Goal: Information Seeking & Learning: Find specific page/section

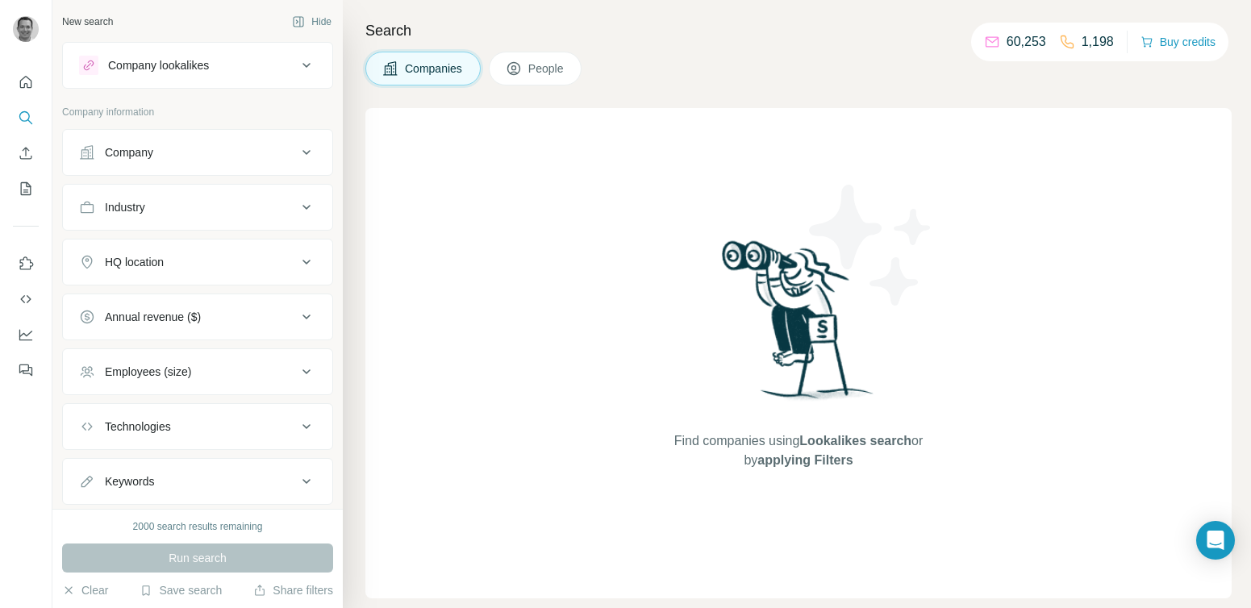
click at [211, 169] on button "Company" at bounding box center [197, 152] width 269 height 39
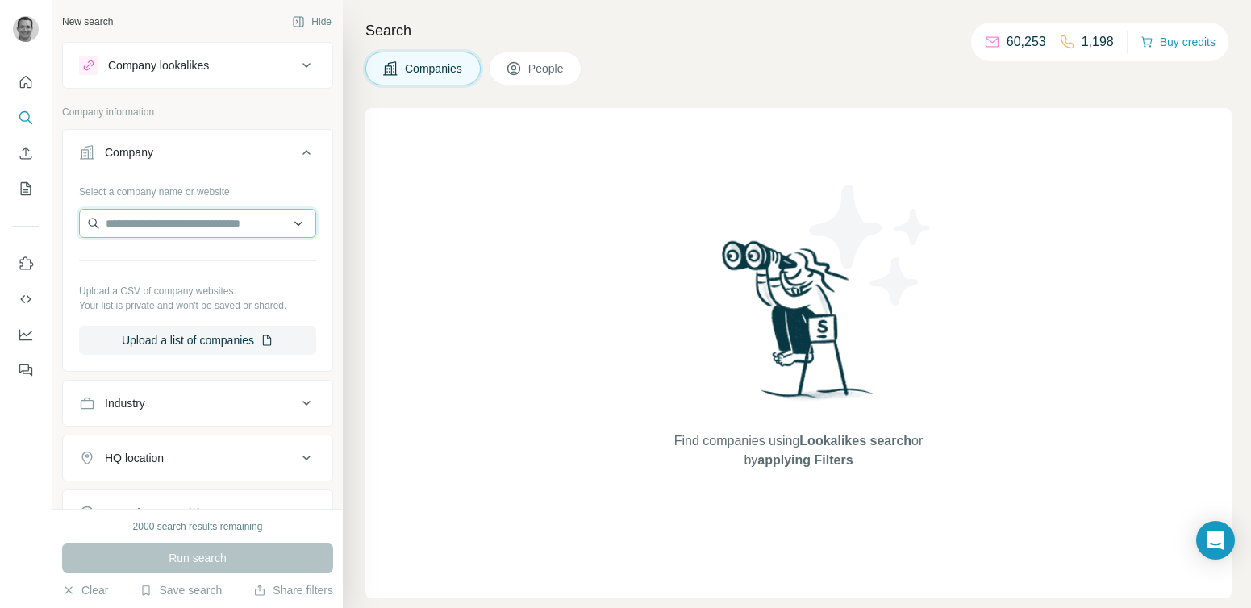
click at [186, 231] on input "text" at bounding box center [197, 223] width 237 height 29
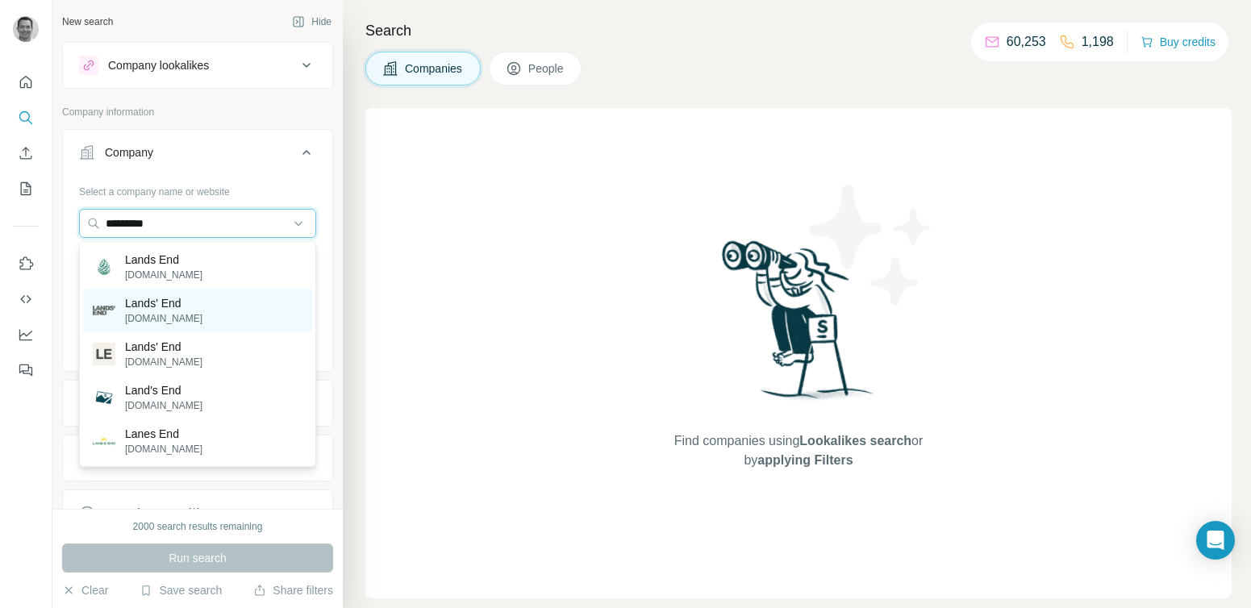
type input "*********"
click at [168, 311] on p "[DOMAIN_NAME]" at bounding box center [163, 318] width 77 height 15
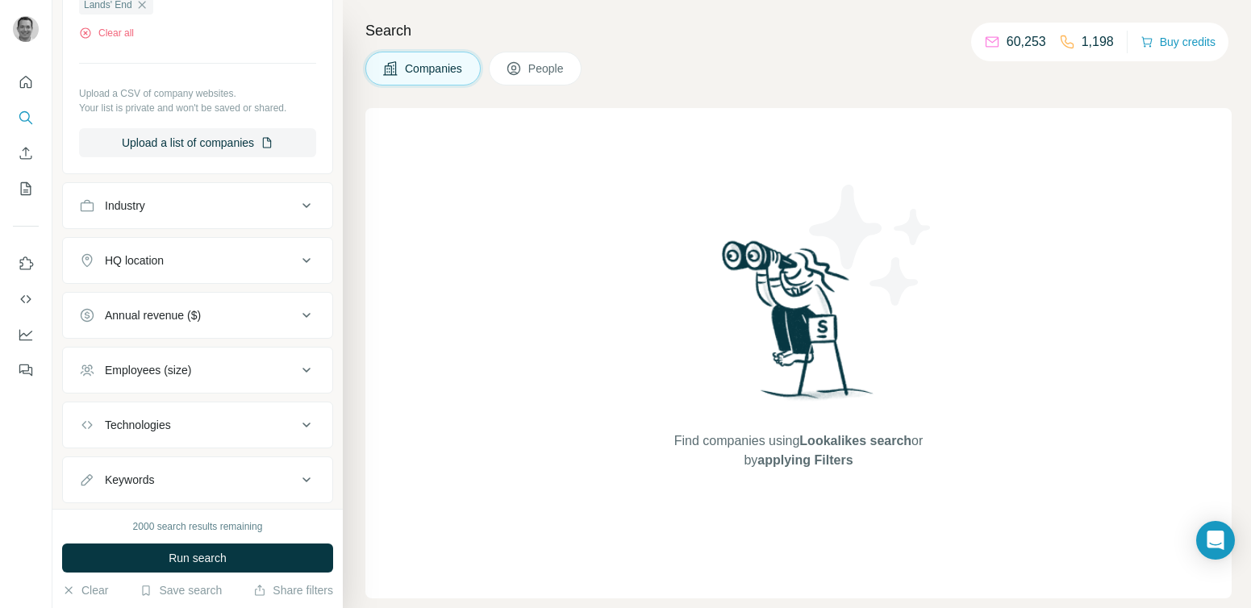
scroll to position [294, 0]
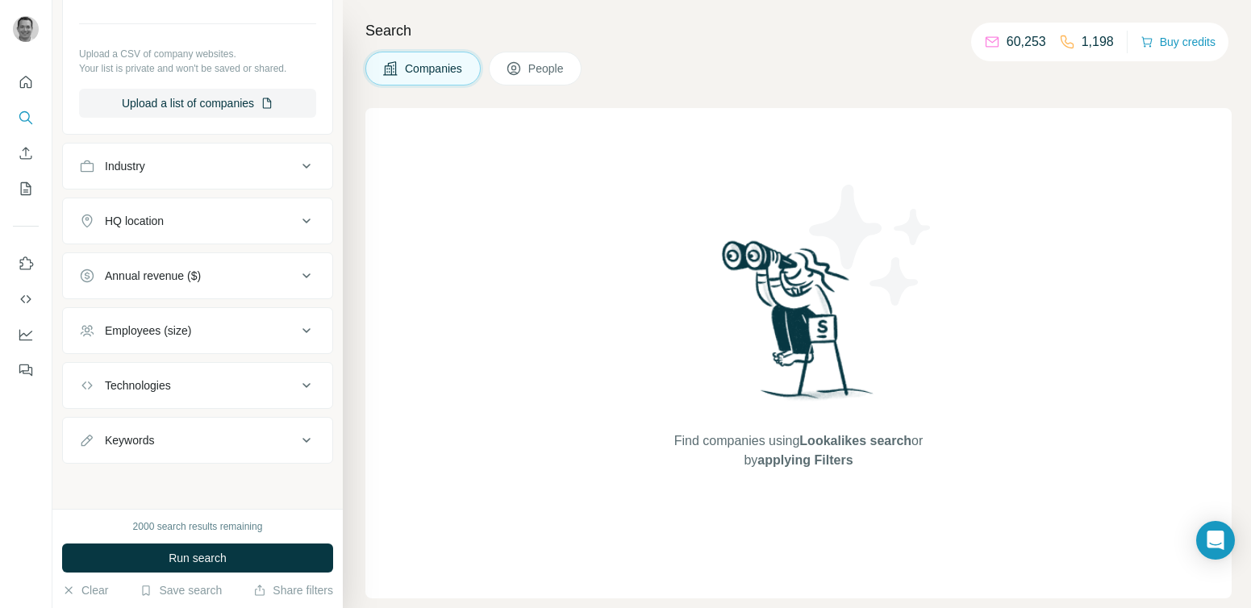
click at [171, 432] on div "Keywords" at bounding box center [188, 440] width 218 height 16
click at [172, 480] on input "text" at bounding box center [181, 480] width 205 height 29
click at [215, 570] on button "Run search" at bounding box center [197, 558] width 271 height 29
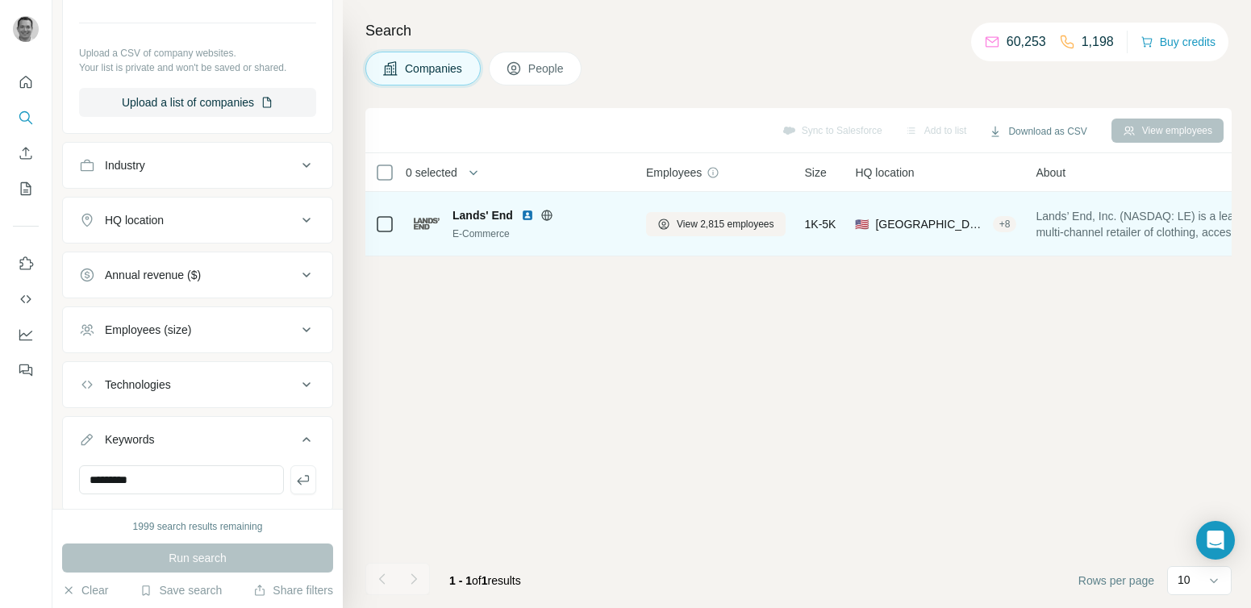
click at [469, 216] on span "Lands' End" at bounding box center [483, 215] width 61 height 16
click at [495, 220] on span "Lands' End" at bounding box center [483, 215] width 61 height 16
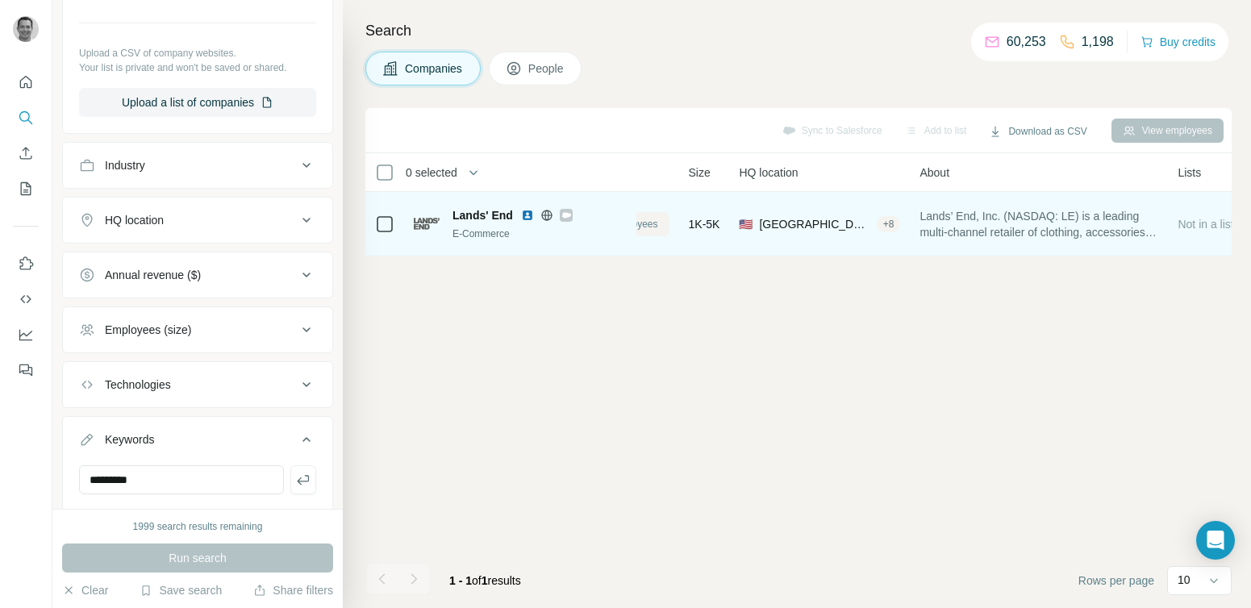
scroll to position [0, 0]
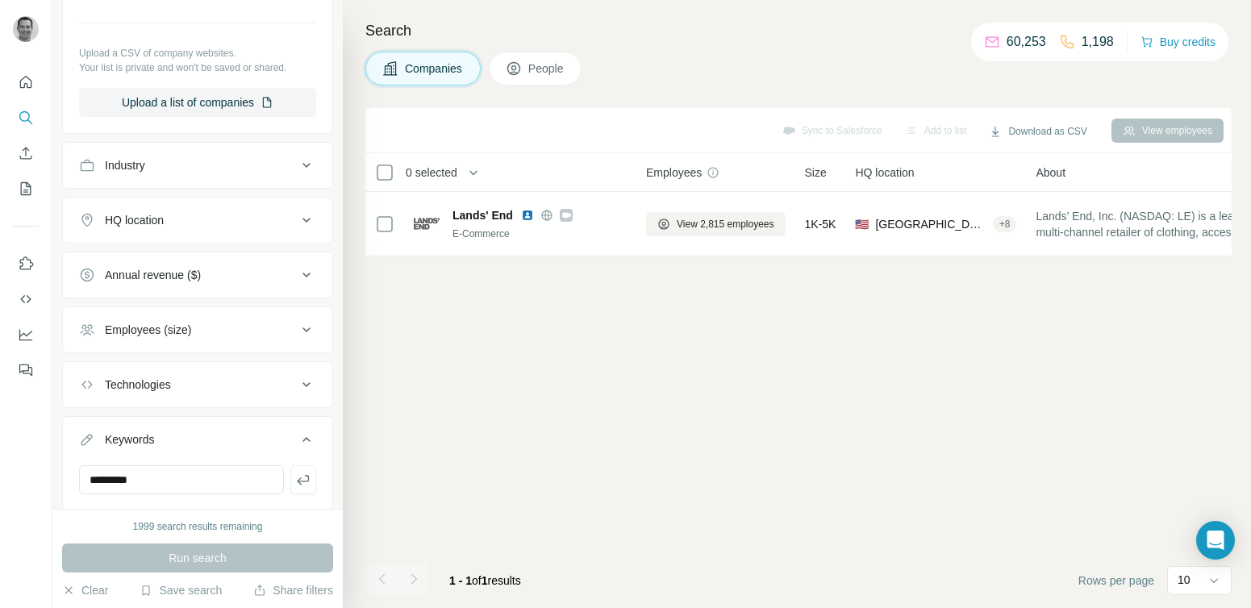
click at [181, 332] on div "Employees (size)" at bounding box center [148, 330] width 86 height 16
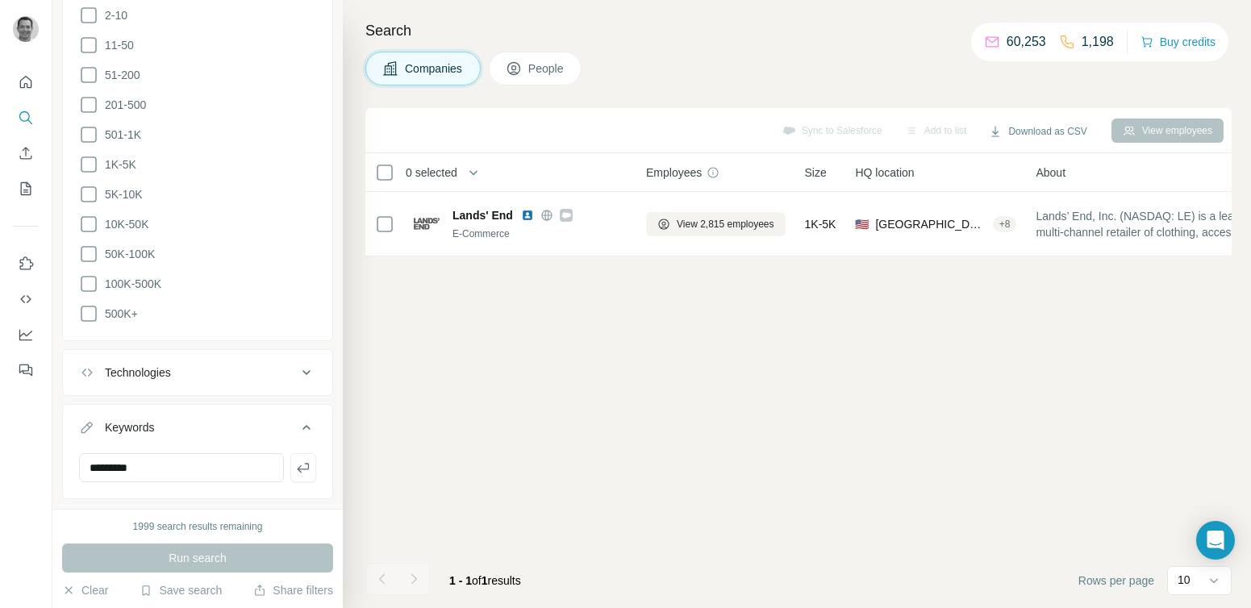
scroll to position [700, 0]
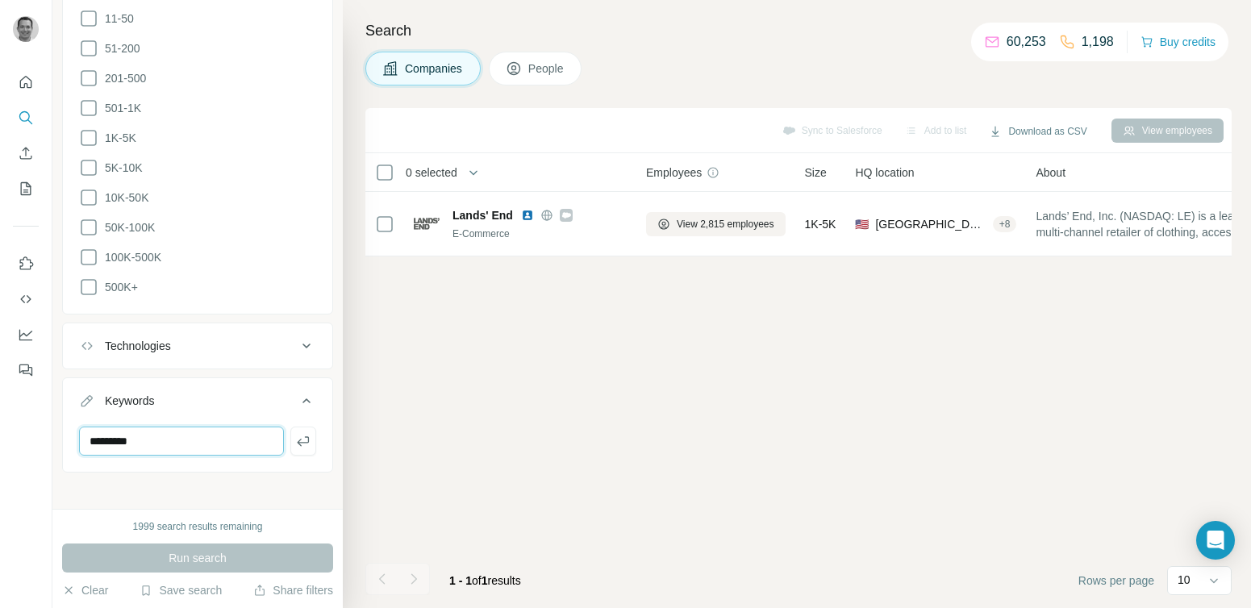
click at [145, 439] on input "*********" at bounding box center [181, 441] width 205 height 29
type input "*********"
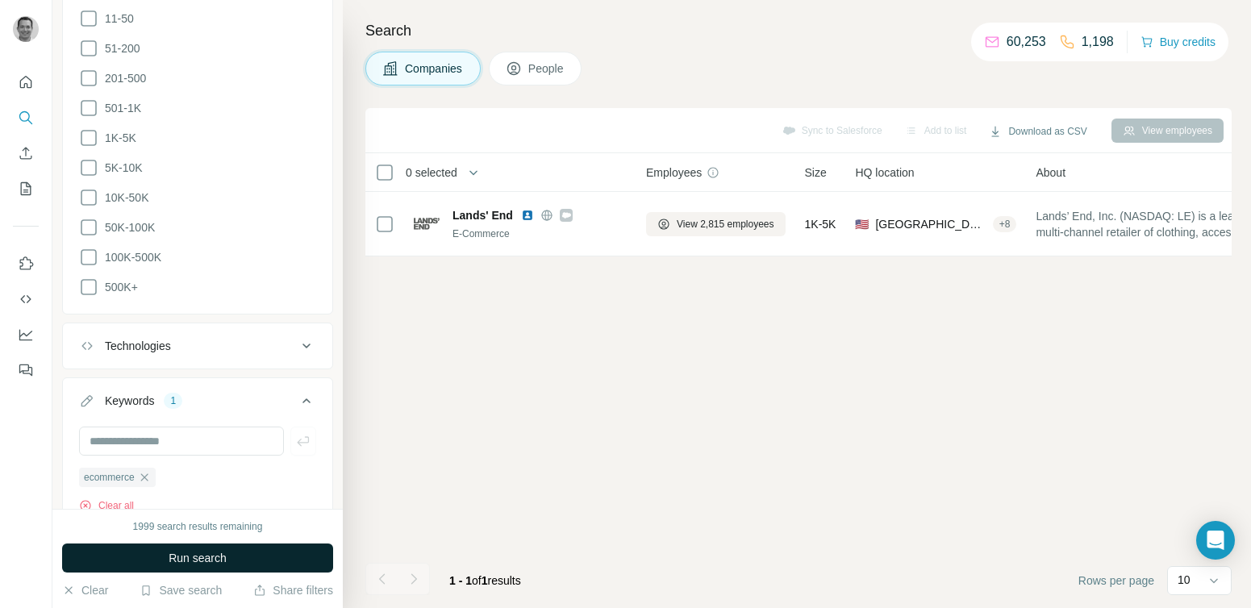
click at [196, 563] on span "Run search" at bounding box center [198, 558] width 58 height 16
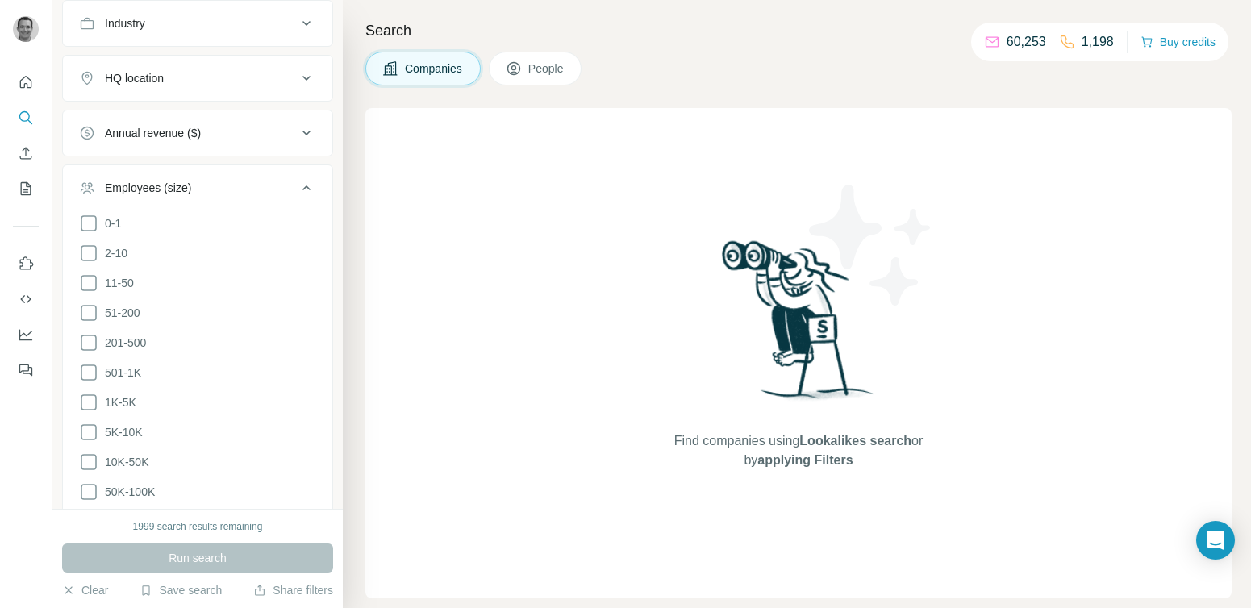
scroll to position [758, 0]
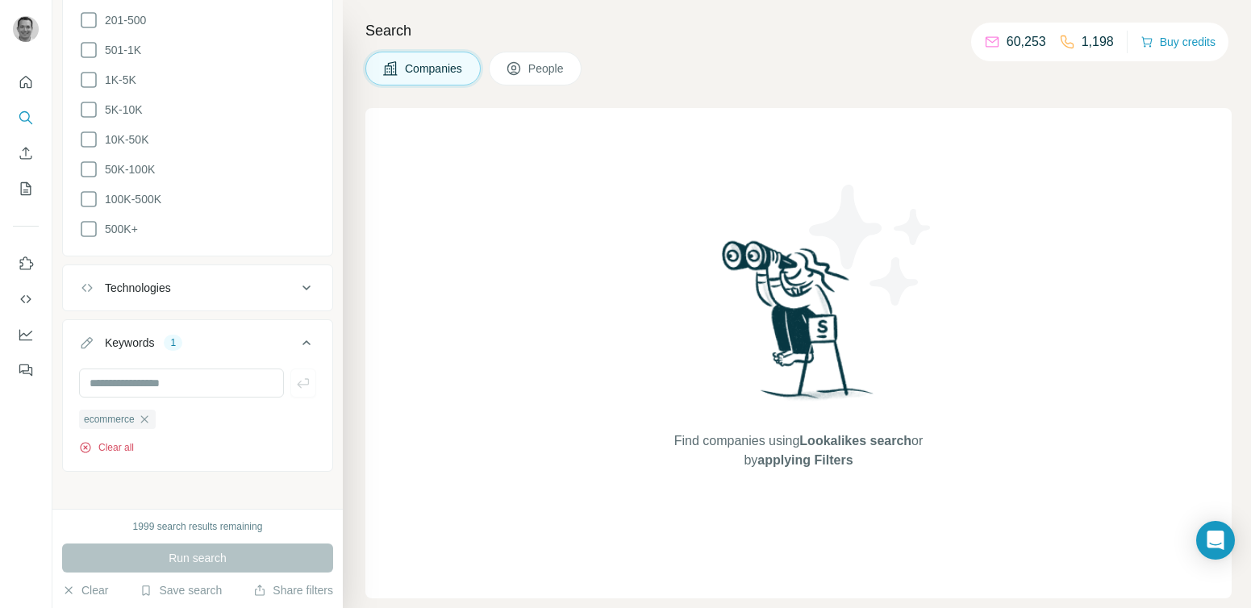
click at [130, 441] on button "Clear all" at bounding box center [106, 448] width 55 height 15
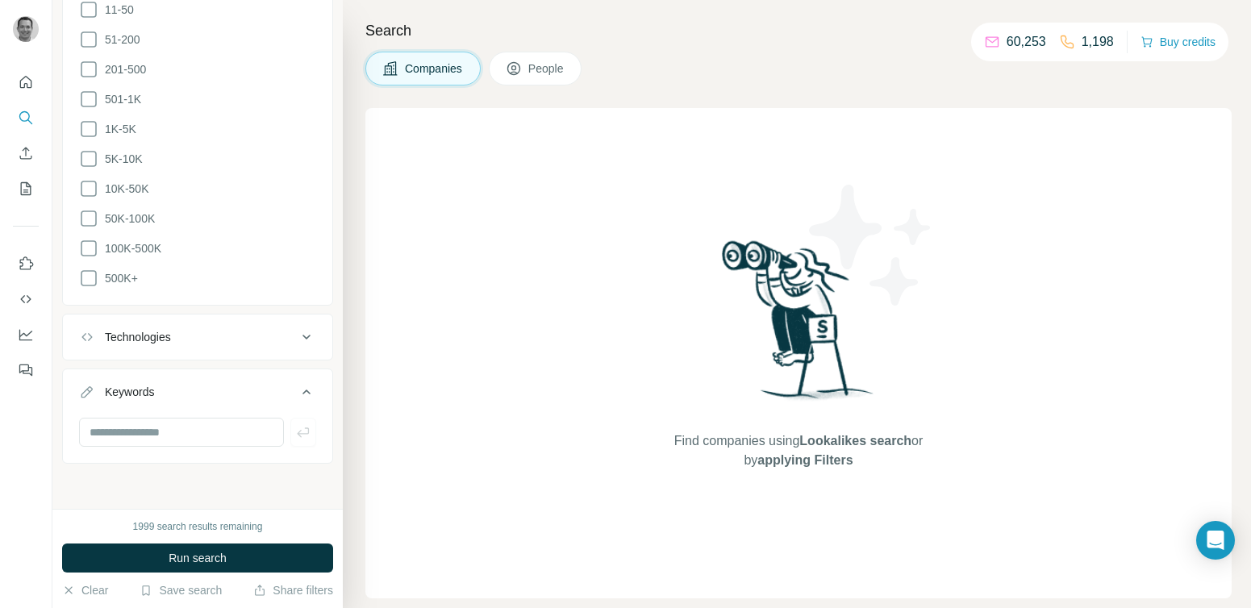
scroll to position [700, 0]
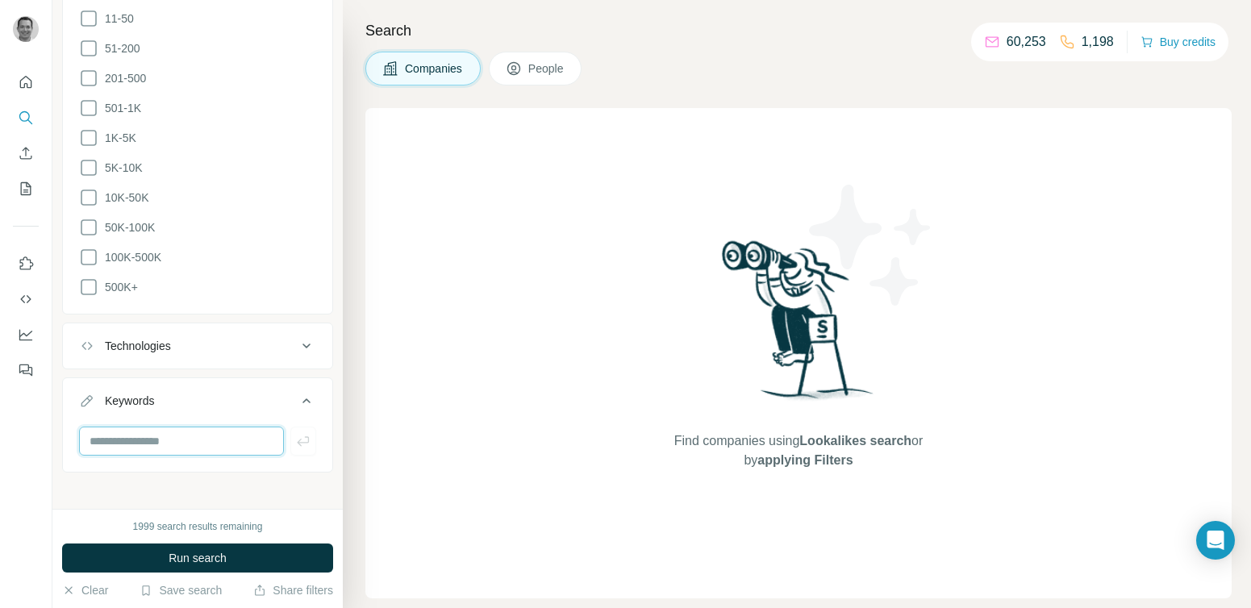
click at [139, 432] on input "text" at bounding box center [181, 441] width 205 height 29
type input "**********"
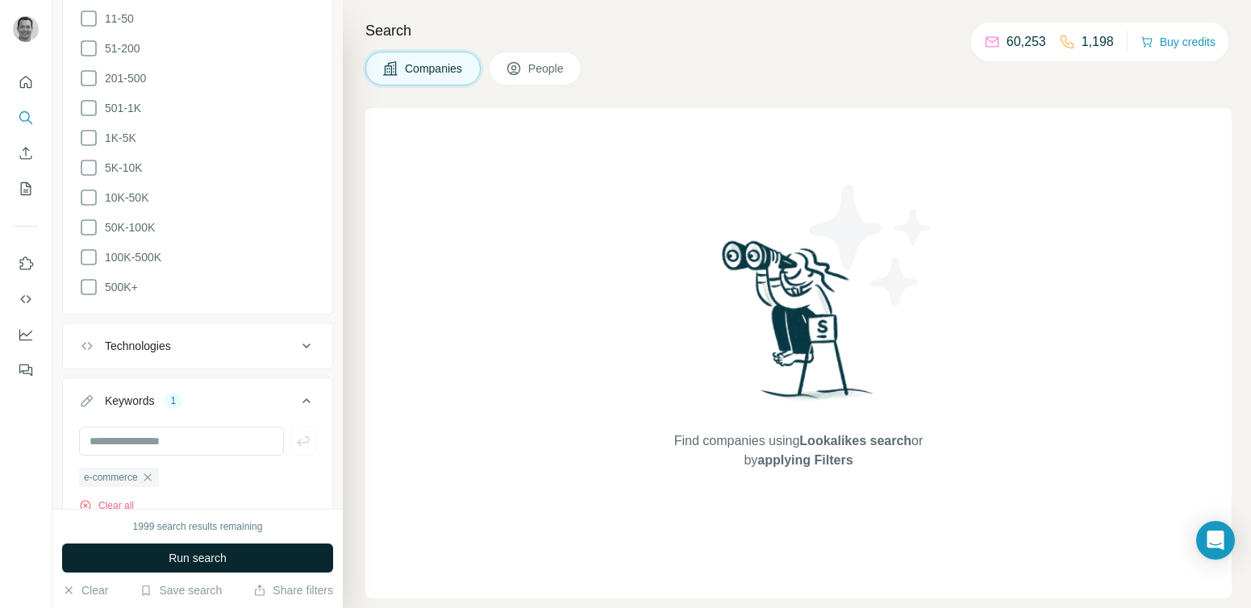
click at [170, 568] on button "Run search" at bounding box center [197, 558] width 271 height 29
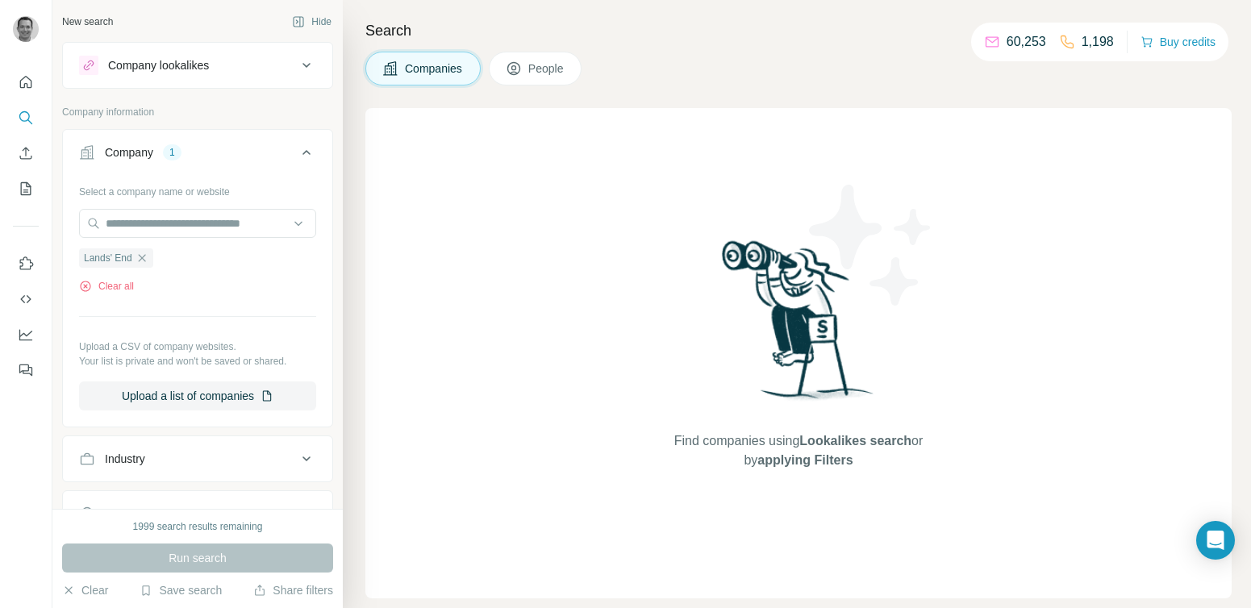
click at [544, 64] on span "People" at bounding box center [546, 69] width 37 height 16
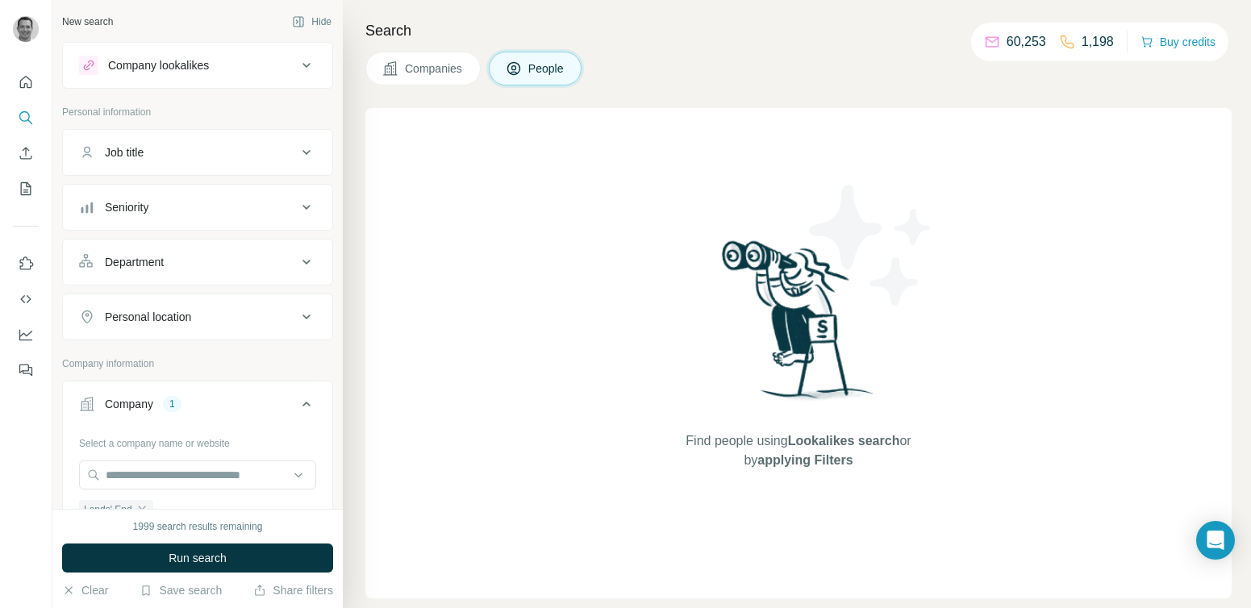
click at [417, 102] on div "Search Companies People Find people using Lookalikes search or by applying Filt…" at bounding box center [797, 304] width 908 height 608
click at [417, 87] on div "Search Companies People Find people using Lookalikes search or by applying Filt…" at bounding box center [797, 304] width 908 height 608
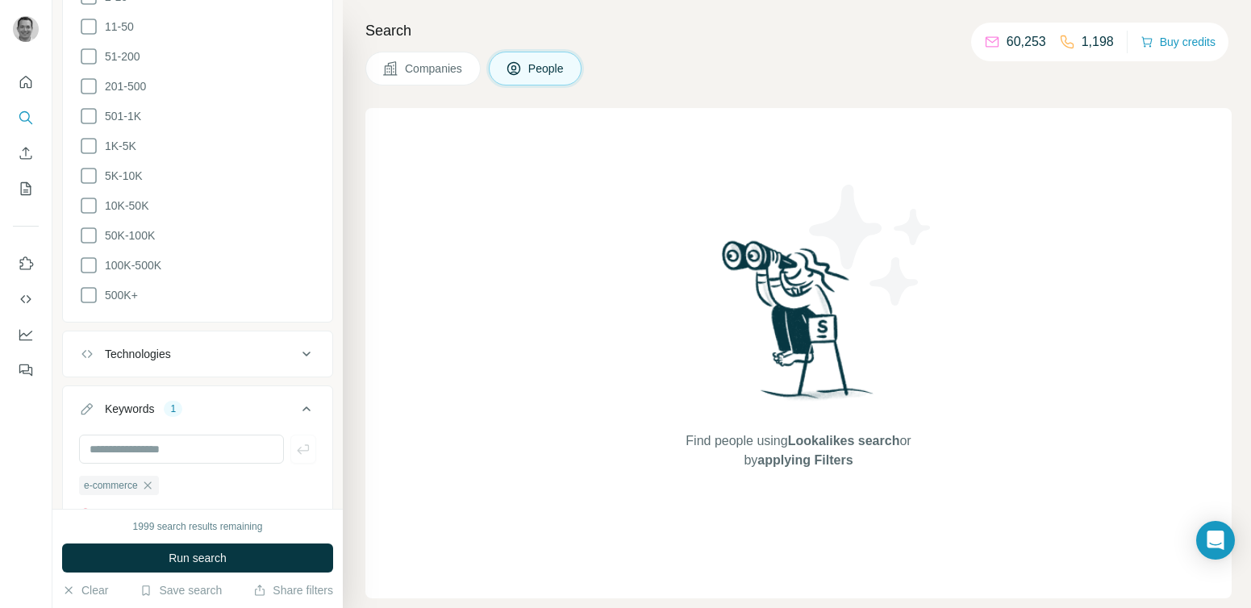
scroll to position [1010, 0]
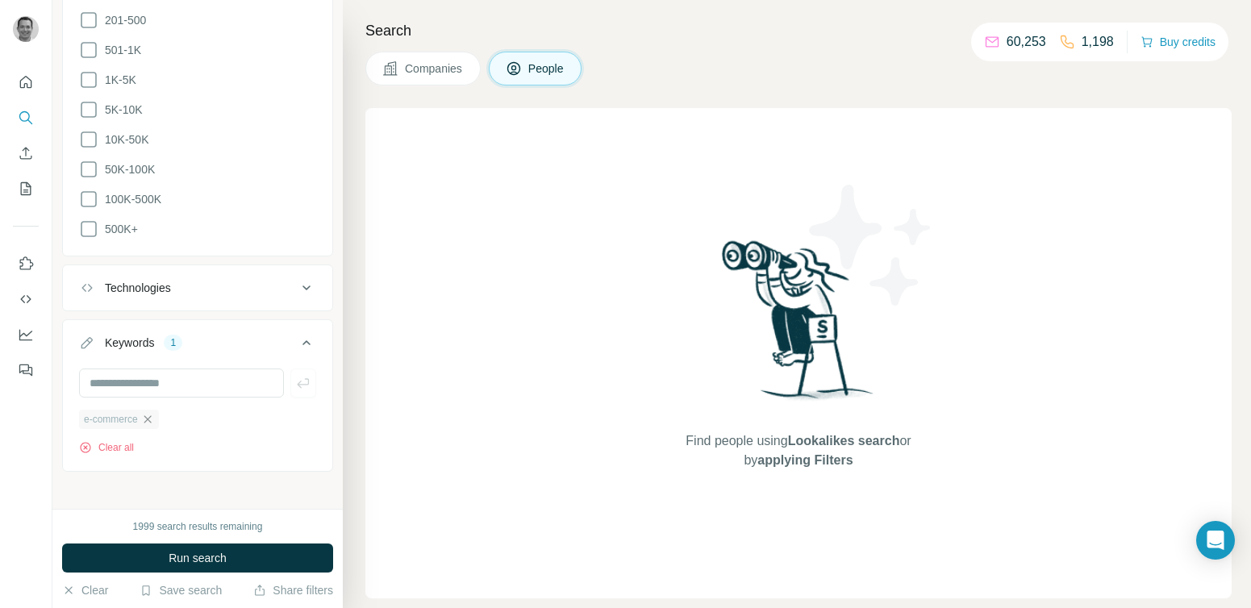
click at [153, 413] on icon "button" at bounding box center [147, 419] width 13 height 13
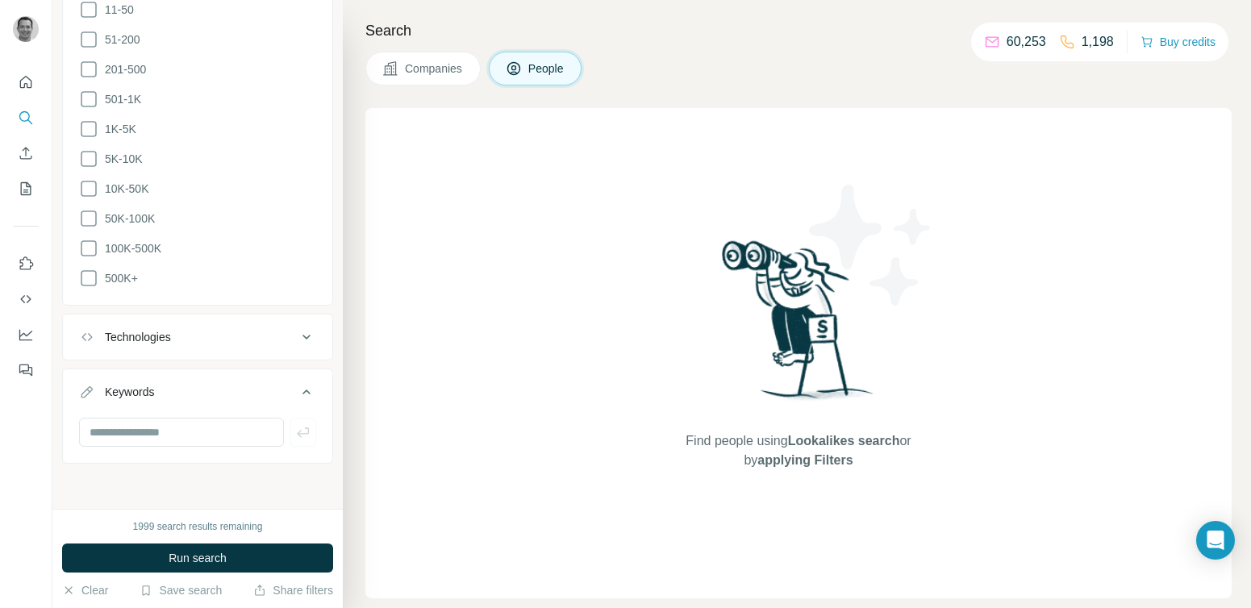
scroll to position [952, 0]
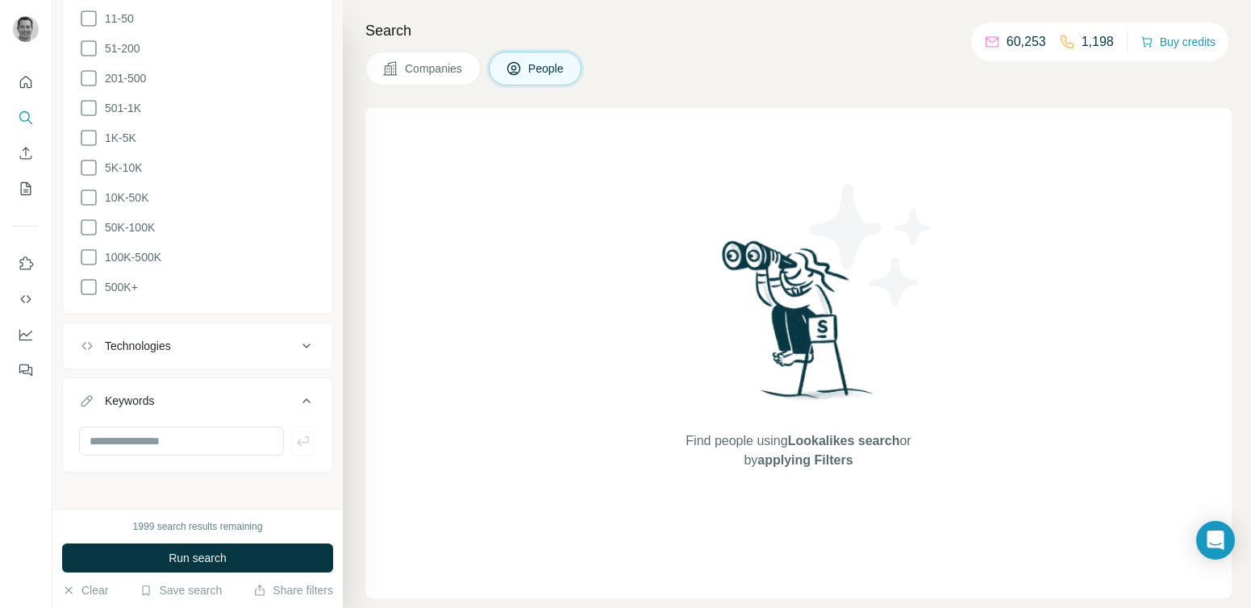
click at [434, 59] on button "Companies" at bounding box center [422, 69] width 115 height 34
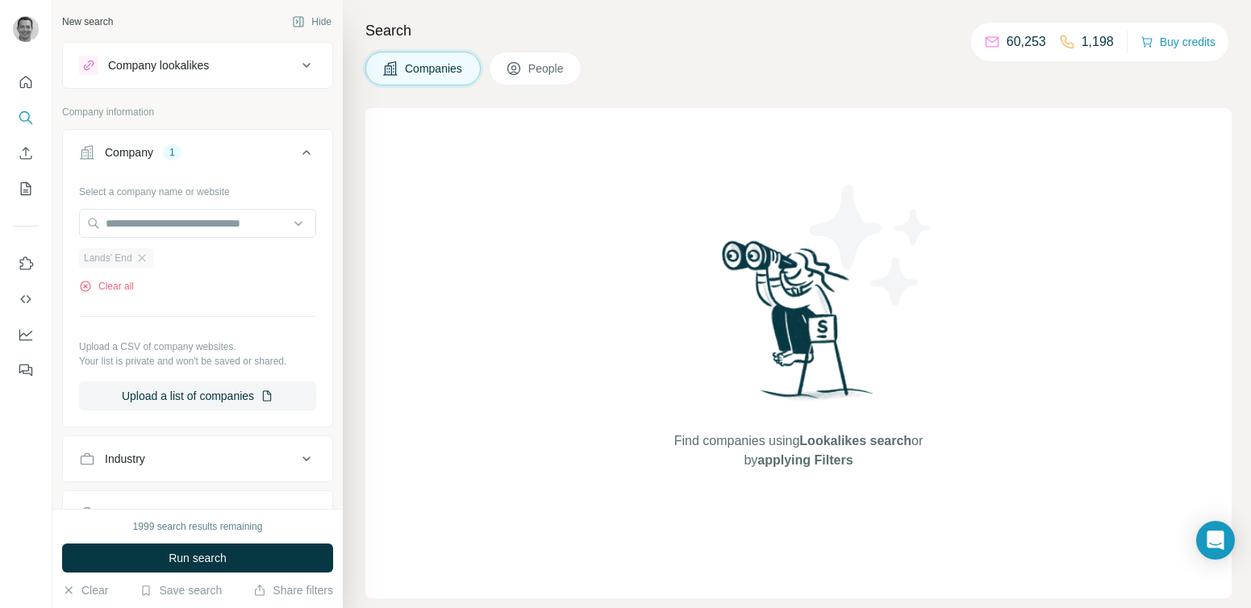
click at [119, 258] on span "Lands' End" at bounding box center [108, 258] width 48 height 15
click at [204, 556] on span "Run search" at bounding box center [198, 558] width 58 height 16
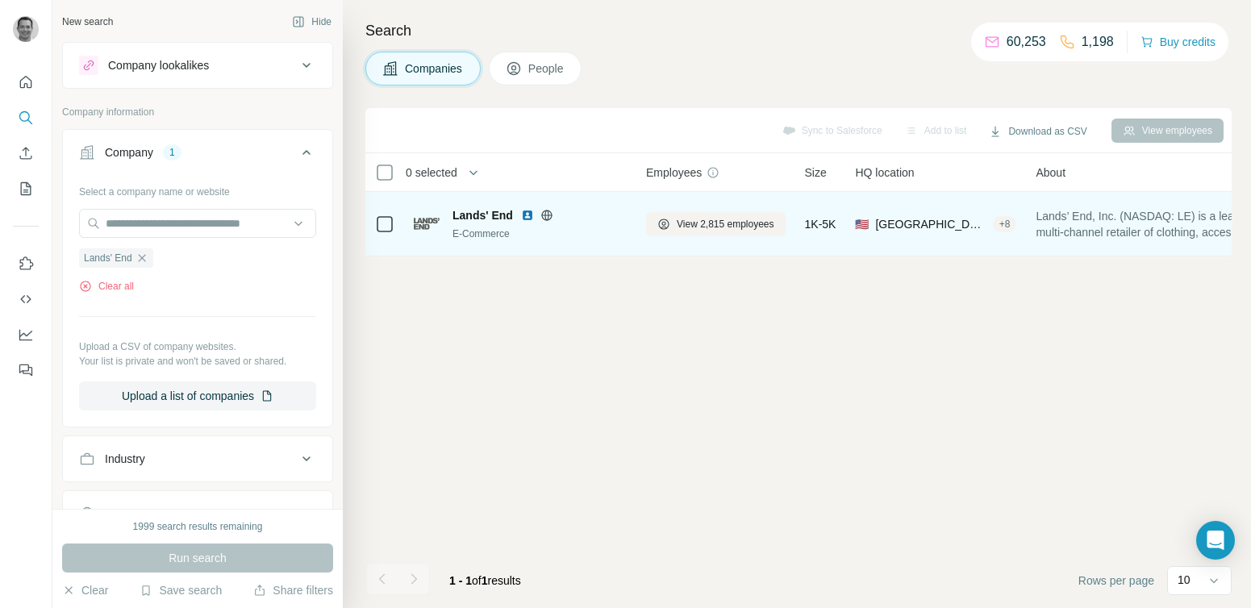
click at [490, 217] on span "Lands' End" at bounding box center [483, 215] width 61 height 16
click at [722, 211] on div "View 2,815 employees" at bounding box center [716, 224] width 140 height 44
click at [721, 224] on span "View 2,815 employees" at bounding box center [726, 224] width 98 height 15
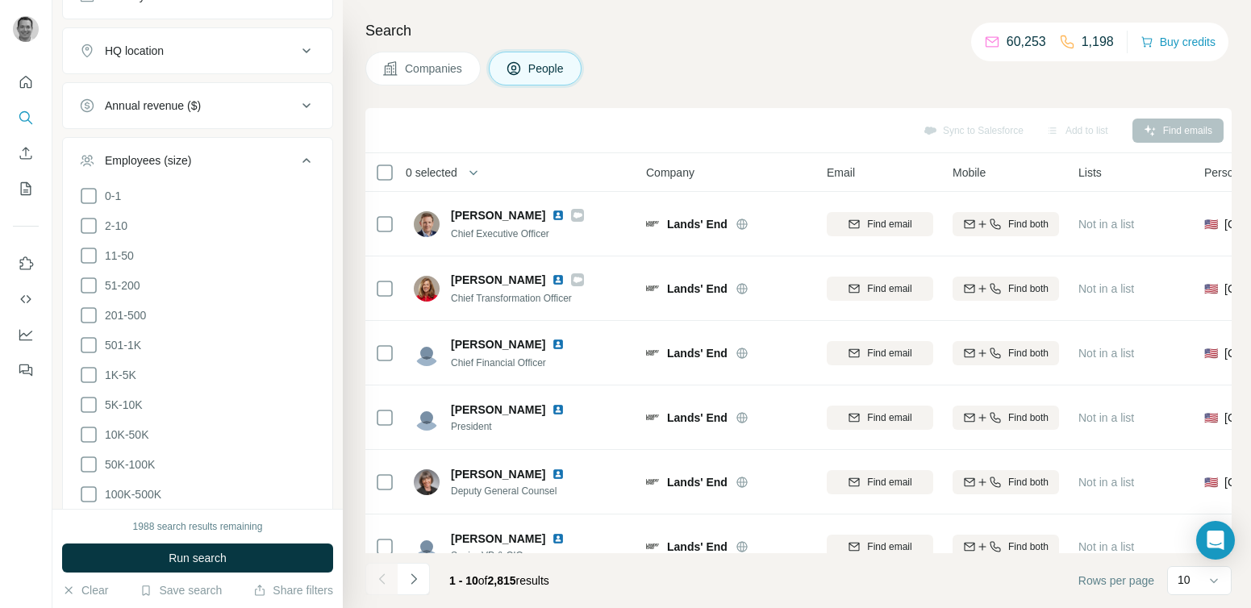
scroll to position [952, 0]
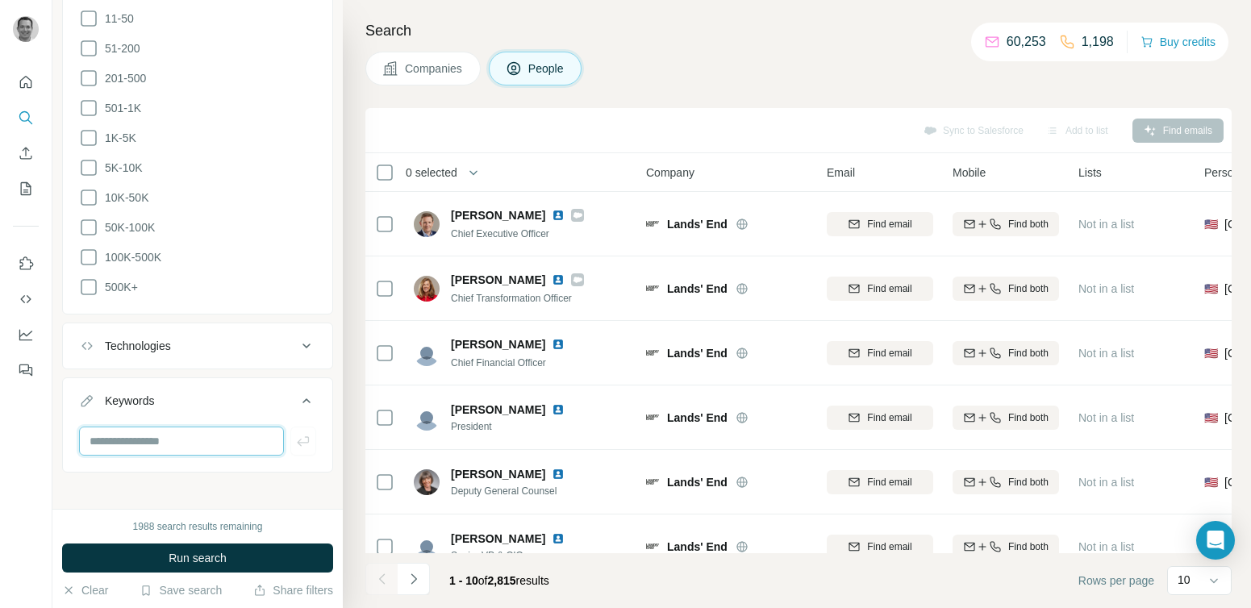
click at [165, 430] on input "text" at bounding box center [181, 441] width 205 height 29
type input "*********"
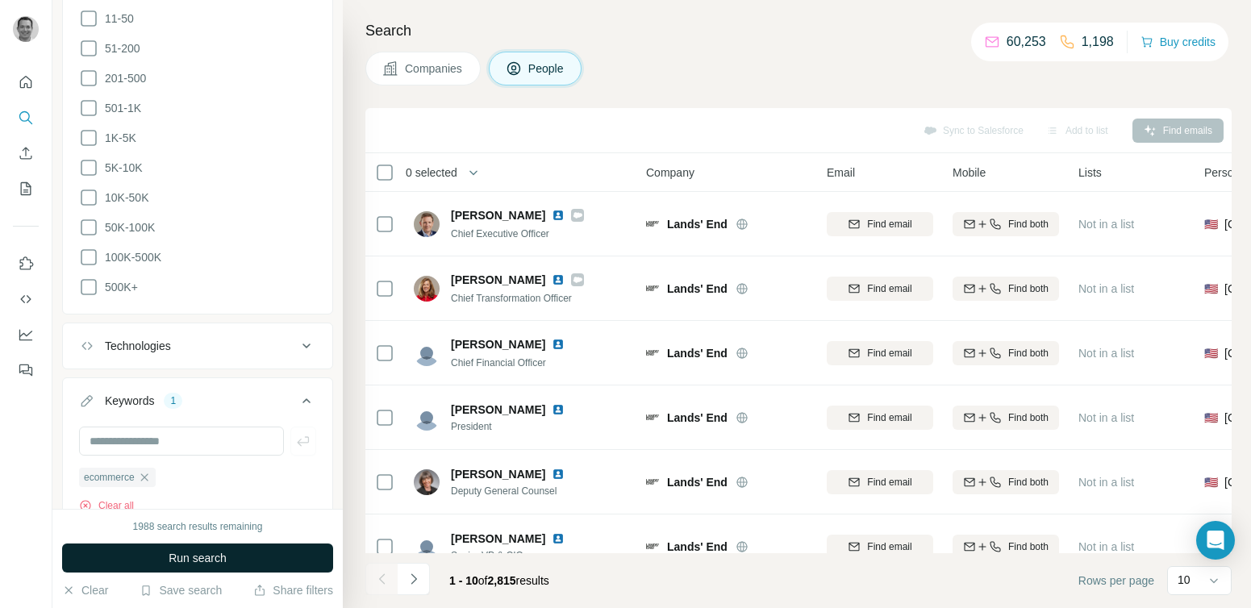
click at [178, 548] on button "Run search" at bounding box center [197, 558] width 271 height 29
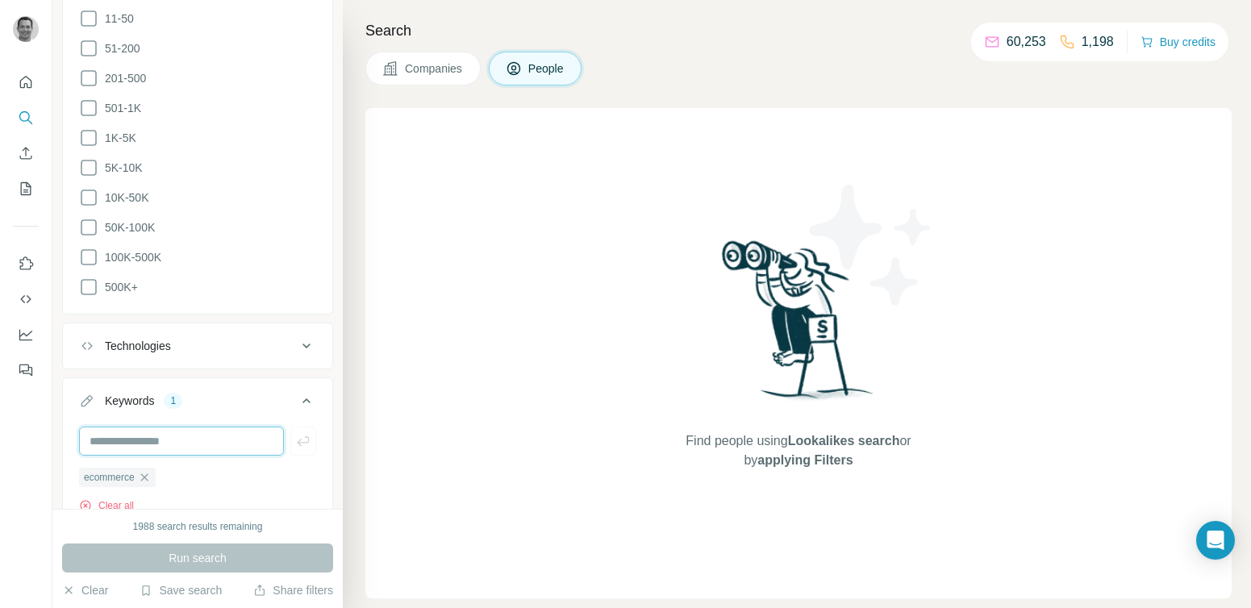
click at [173, 435] on input "text" at bounding box center [181, 441] width 205 height 29
type input "*********"
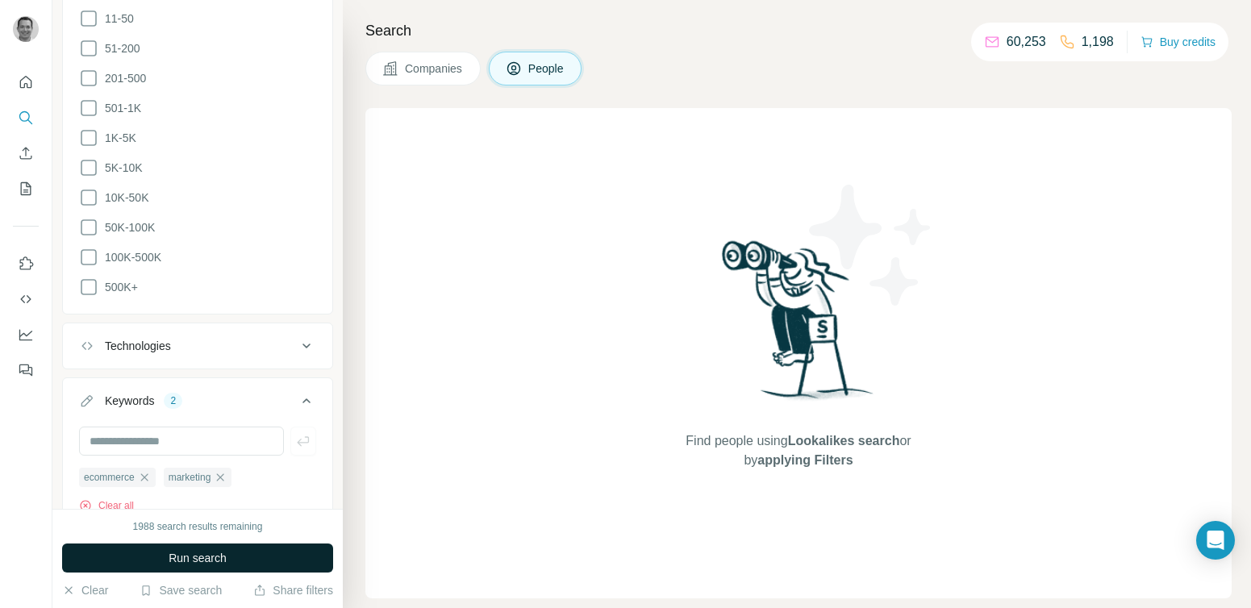
click at [185, 566] on button "Run search" at bounding box center [197, 558] width 271 height 29
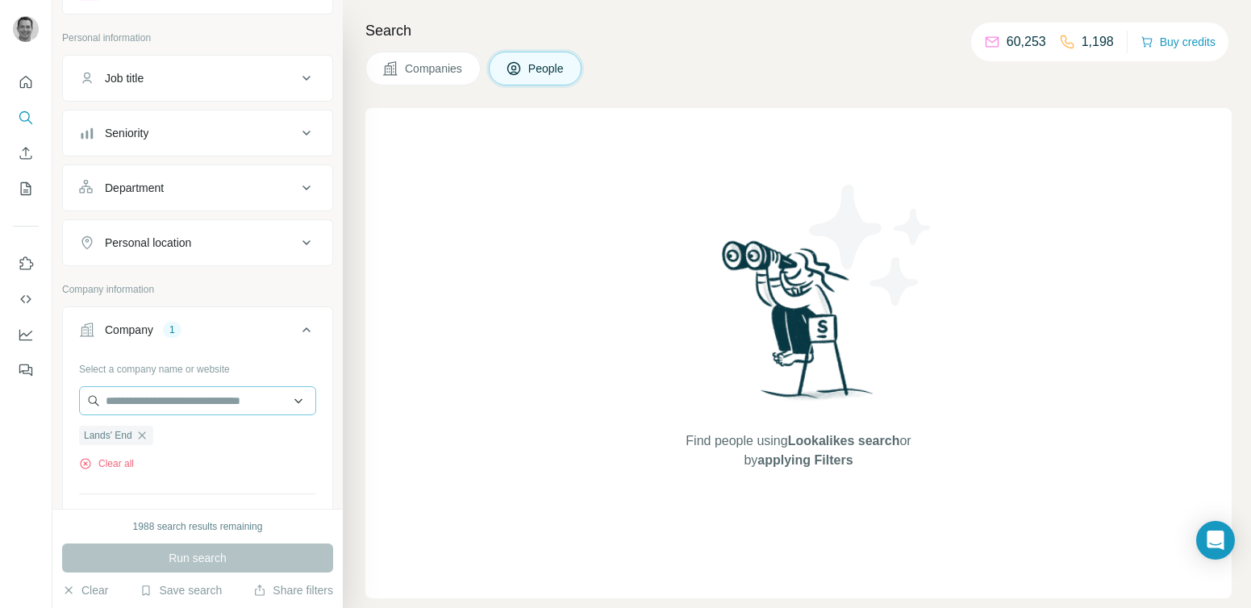
scroll to position [76, 0]
click at [144, 436] on icon "button" at bounding box center [141, 433] width 7 height 7
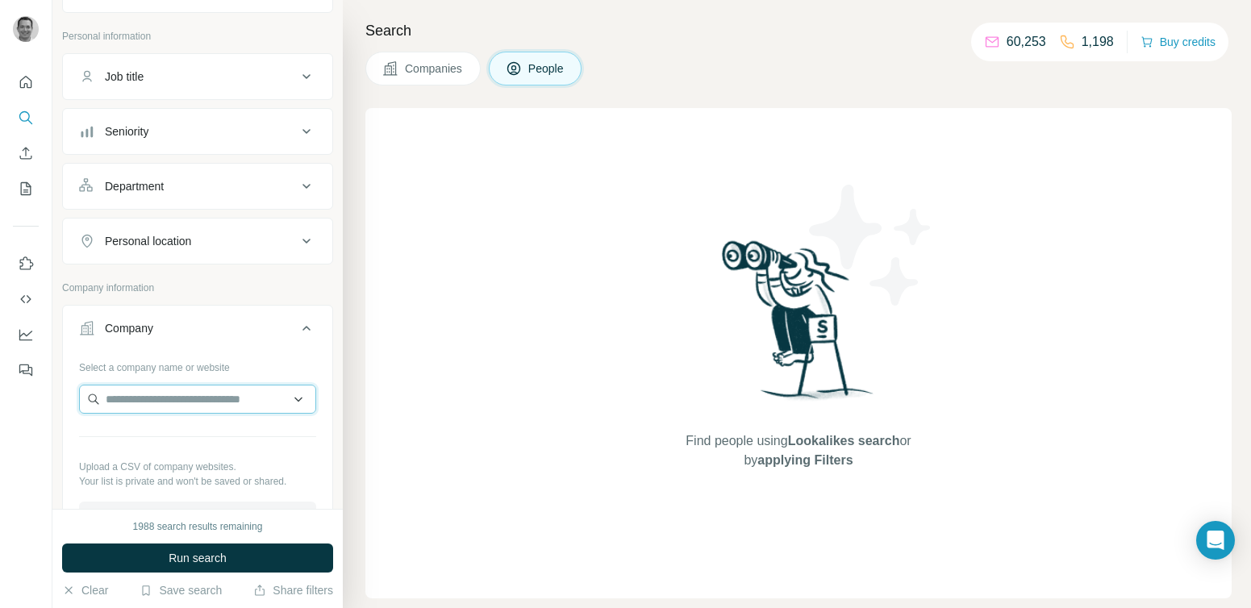
click at [169, 401] on input "text" at bounding box center [197, 399] width 237 height 29
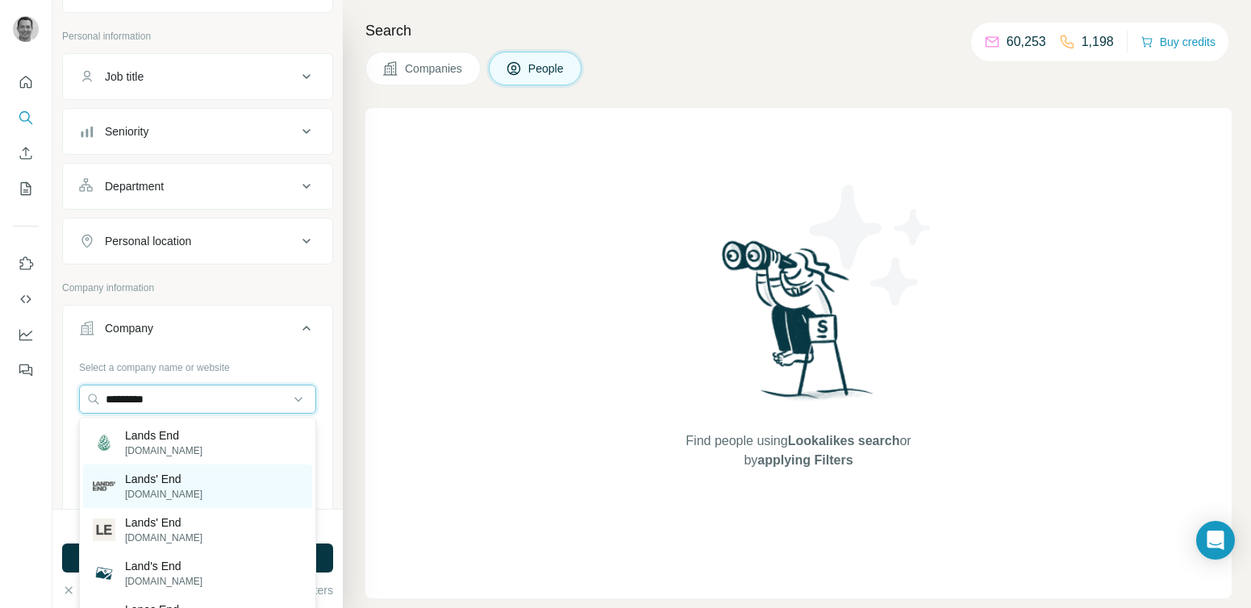
type input "*********"
click at [163, 490] on p "[DOMAIN_NAME]" at bounding box center [163, 494] width 77 height 15
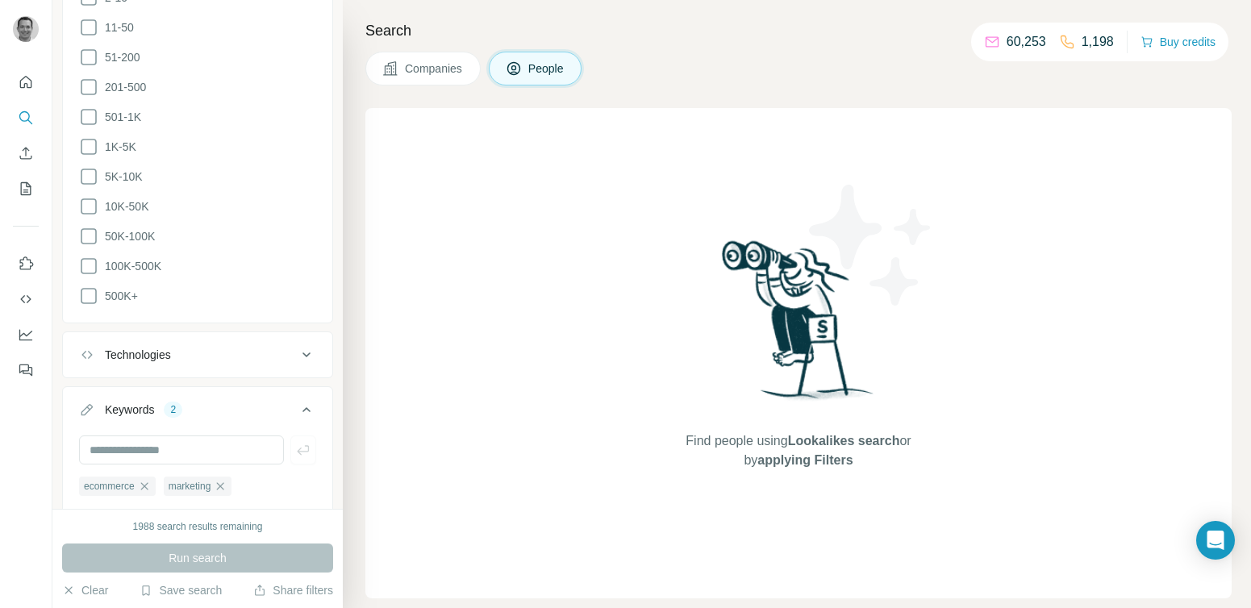
scroll to position [1010, 0]
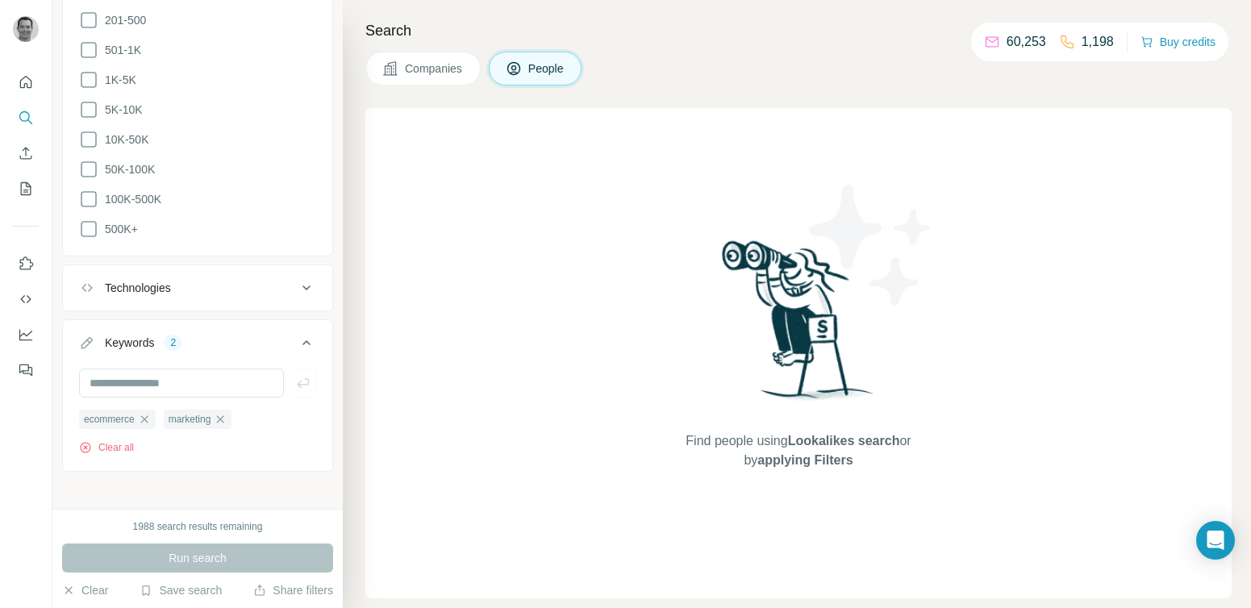
click at [190, 554] on div "Run search" at bounding box center [197, 558] width 271 height 29
click at [146, 413] on icon "button" at bounding box center [144, 419] width 13 height 13
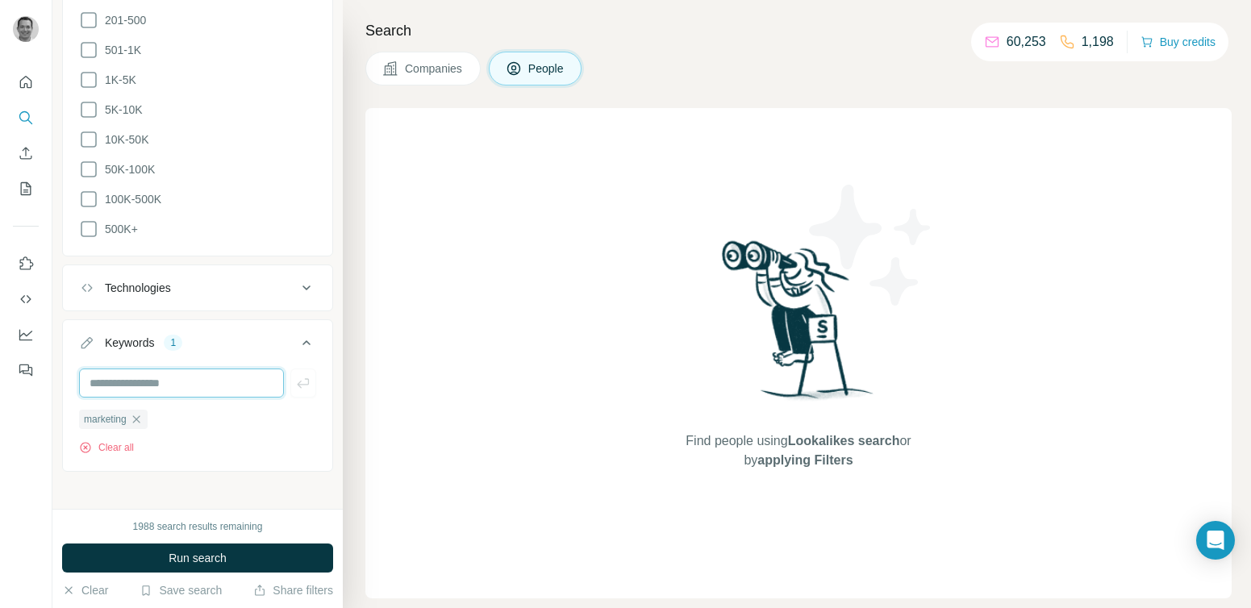
click at [135, 376] on input "text" at bounding box center [181, 383] width 205 height 29
click at [140, 420] on div "marketing" at bounding box center [113, 419] width 69 height 19
click at [140, 416] on icon "button" at bounding box center [135, 419] width 7 height 7
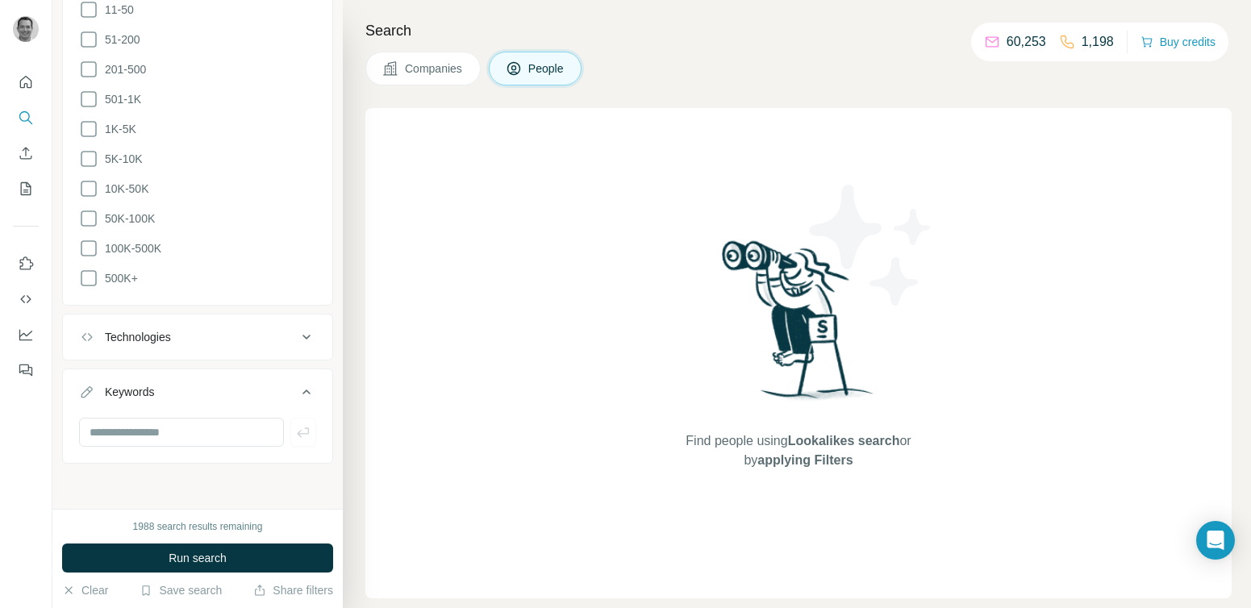
scroll to position [952, 0]
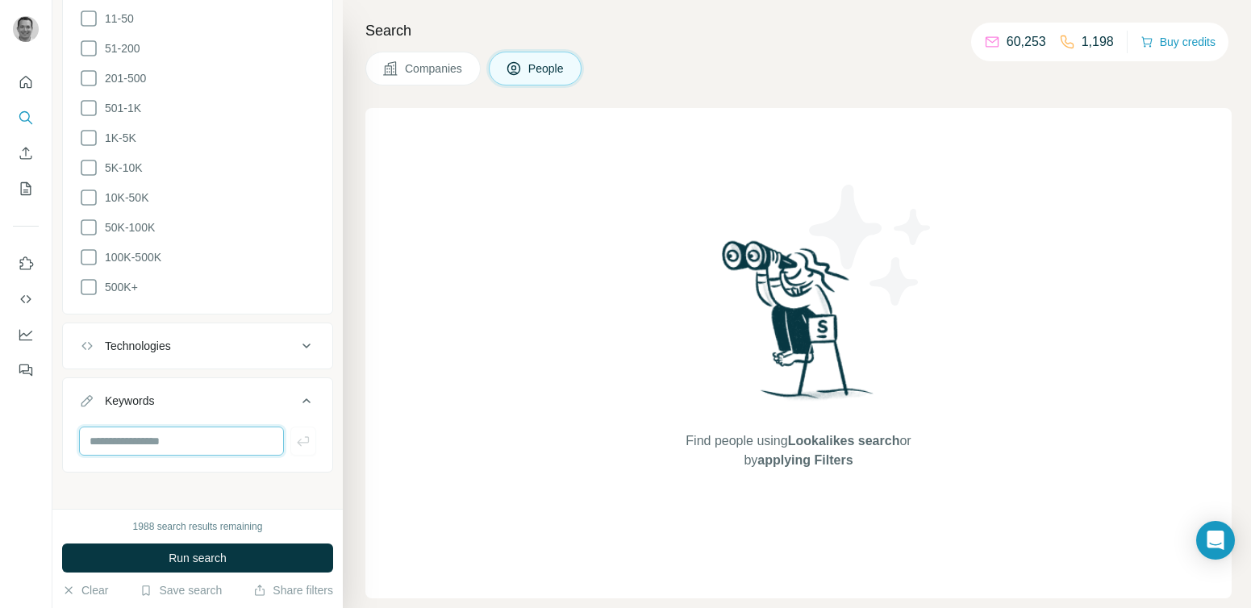
click at [140, 435] on input "text" at bounding box center [181, 441] width 205 height 29
type input "*********"
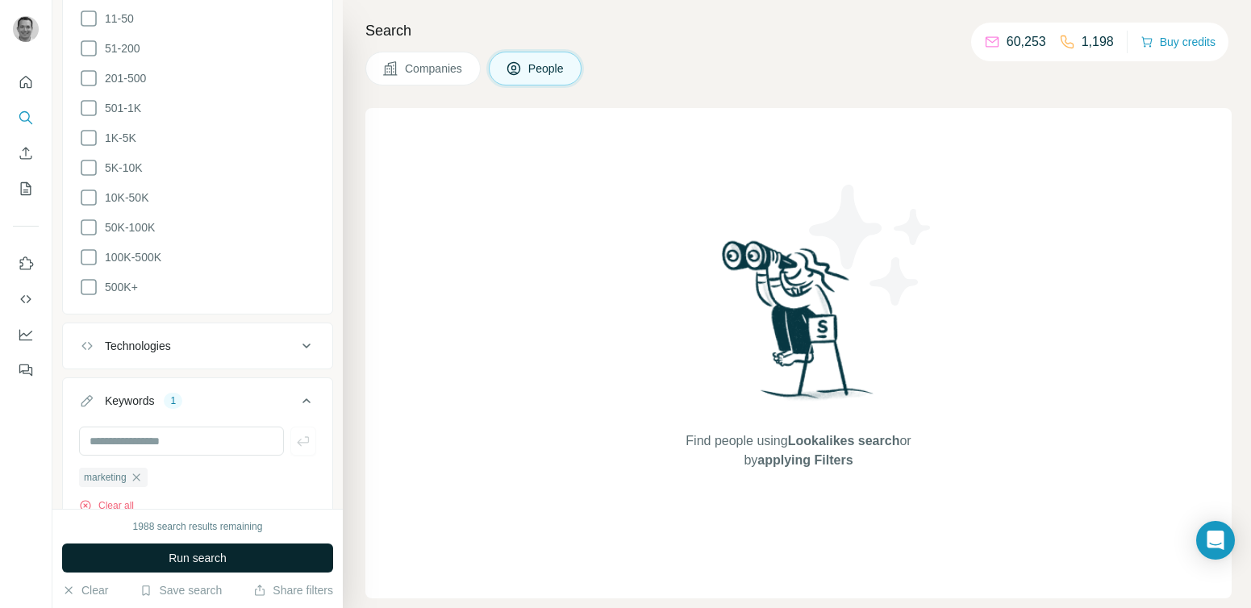
click at [192, 561] on span "Run search" at bounding box center [198, 558] width 58 height 16
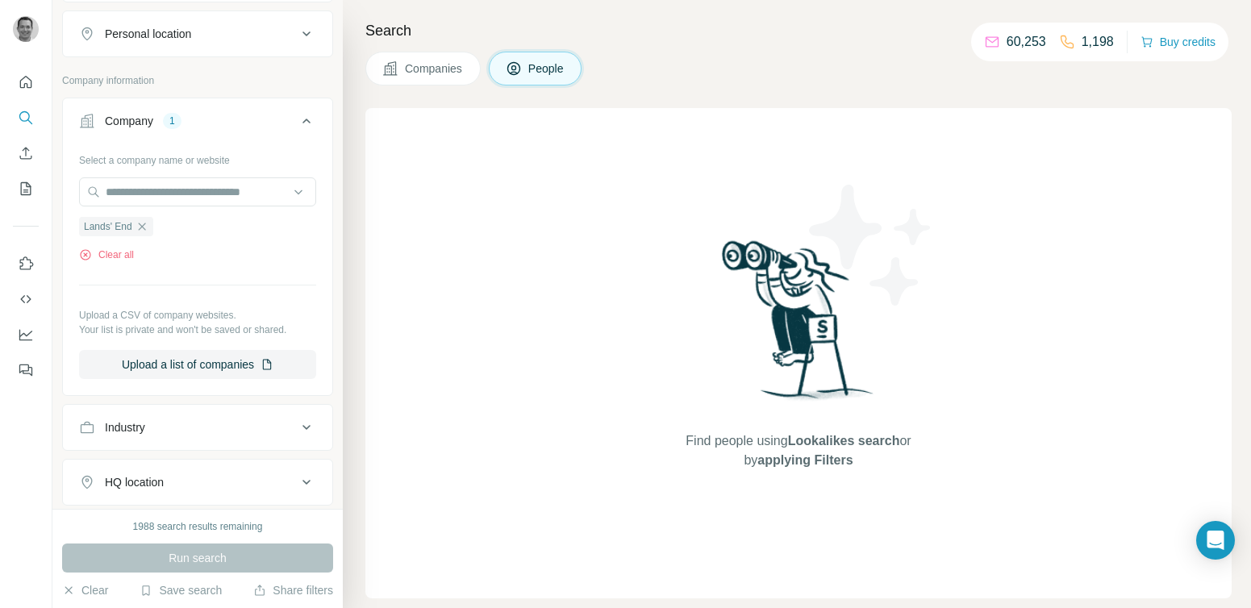
scroll to position [1010, 0]
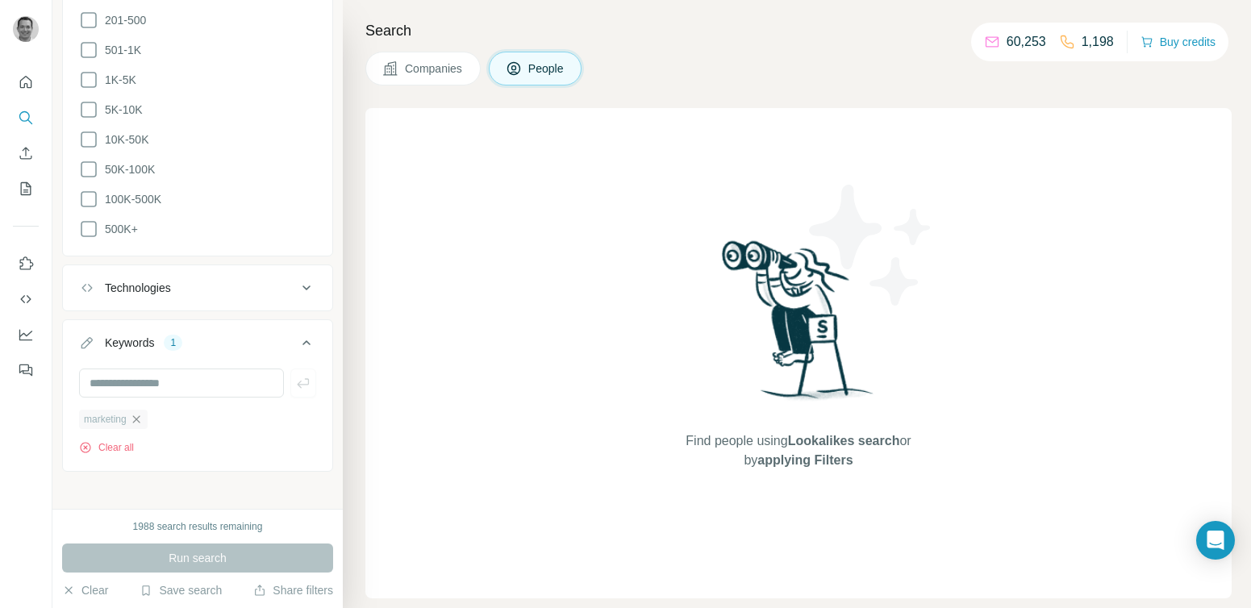
click at [139, 413] on icon "button" at bounding box center [136, 419] width 13 height 13
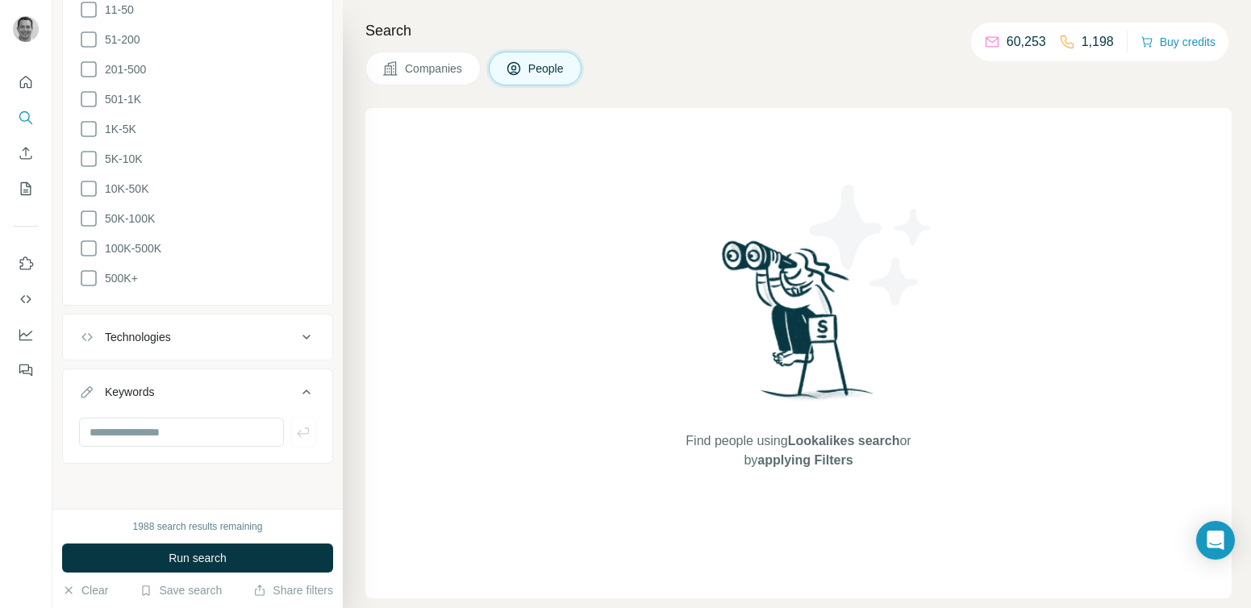
scroll to position [952, 0]
